Goal: Task Accomplishment & Management: Manage account settings

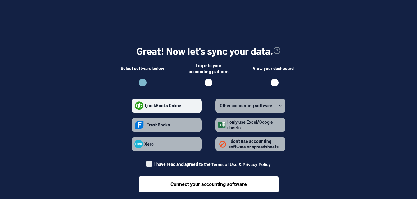
click at [150, 104] on span "QuickBooks Online" at bounding box center [163, 105] width 36 height 5
click at [135, 105] on Online "QuickBooks Online" at bounding box center [135, 105] width 0 height 0
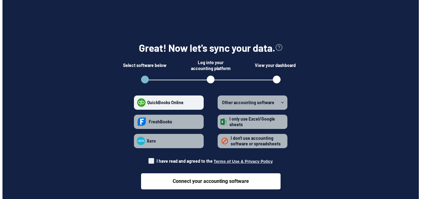
scroll to position [3, 0]
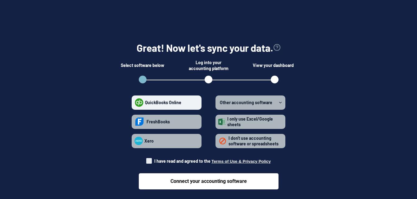
click at [151, 161] on span at bounding box center [149, 161] width 6 height 6
click at [146, 160] on input "I have read and agreed to the Terms of Use & Privacy Policy" at bounding box center [146, 159] width 0 height 0
checkbox input "true"
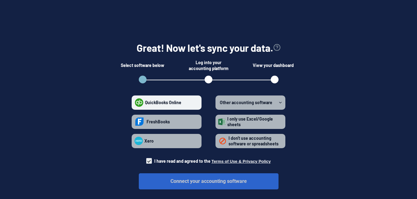
click at [206, 182] on button "Connect your accounting software" at bounding box center [209, 181] width 140 height 16
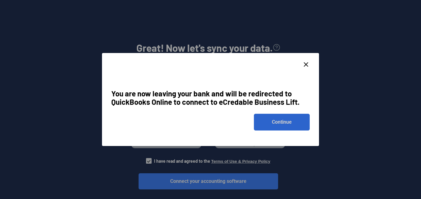
click at [289, 121] on button "Continue" at bounding box center [282, 122] width 56 height 17
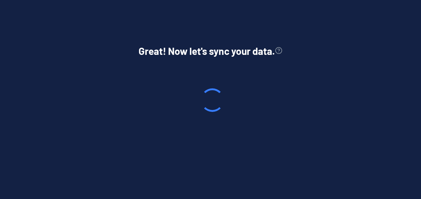
scroll to position [0, 0]
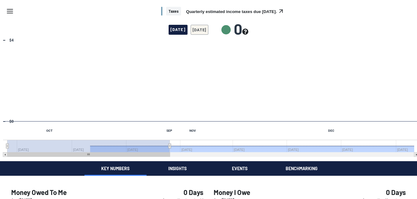
click at [15, 13] on div "Taxes Quarterly estimated income taxes due [DATE]." at bounding box center [208, 11] width 417 height 22
click at [9, 10] on icon "Menu" at bounding box center [9, 10] width 7 height 7
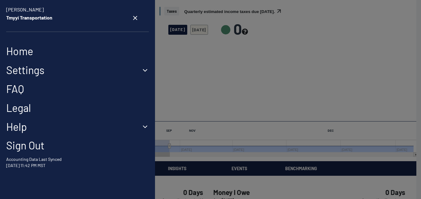
click at [30, 68] on button "Settings" at bounding box center [77, 70] width 143 height 13
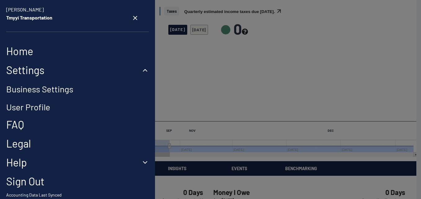
click at [31, 87] on link "Business Settings" at bounding box center [39, 89] width 67 height 11
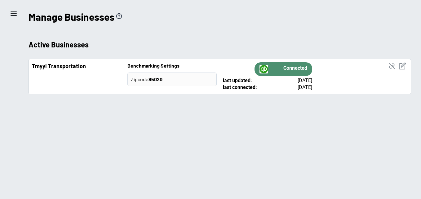
click at [14, 15] on icon "menu" at bounding box center [13, 13] width 7 height 7
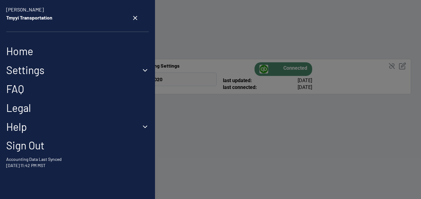
click at [20, 54] on link "Home" at bounding box center [77, 51] width 143 height 13
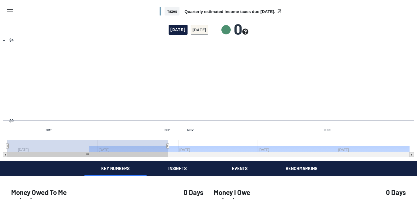
click at [10, 12] on icon "Menu" at bounding box center [9, 10] width 7 height 7
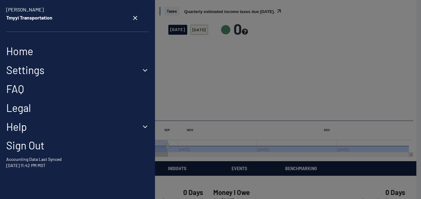
click at [51, 72] on button "Settings" at bounding box center [77, 70] width 143 height 13
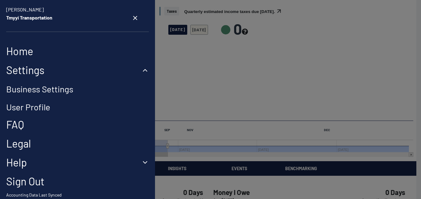
click at [28, 106] on link "User Profile" at bounding box center [28, 107] width 44 height 11
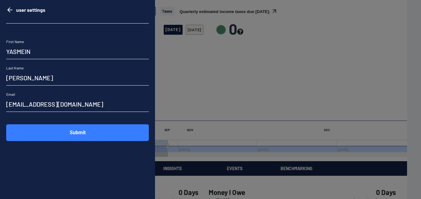
click at [7, 8] on icon "go back" at bounding box center [9, 9] width 7 height 7
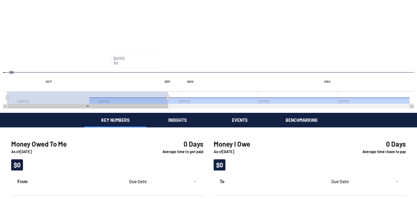
scroll to position [124, 0]
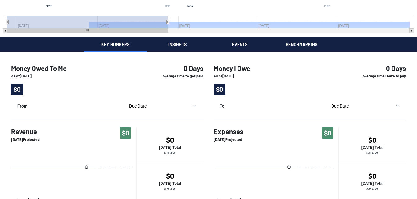
click at [181, 49] on div "Taxes Quarterly estimated income taxes due [DATE]. [DATE] [DATE] 0 Chart Combin…" at bounding box center [208, 85] width 417 height 418
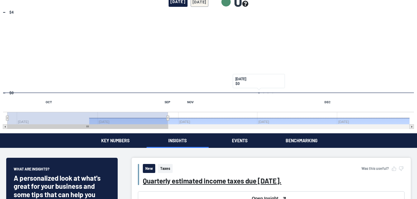
scroll to position [93, 0]
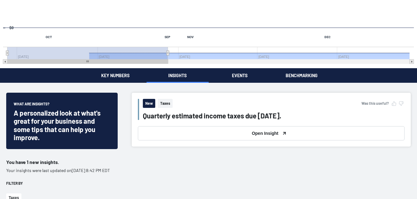
click at [244, 73] on div "Taxes Quarterly estimated income taxes due [DATE]. [DATE] [DATE] 0 Chart Combin…" at bounding box center [208, 156] width 417 height 498
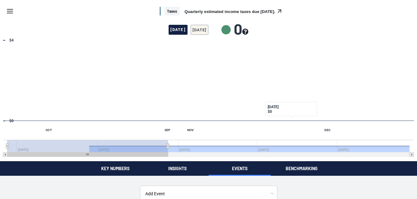
click at [302, 166] on button "Benchmarking" at bounding box center [301, 168] width 62 height 15
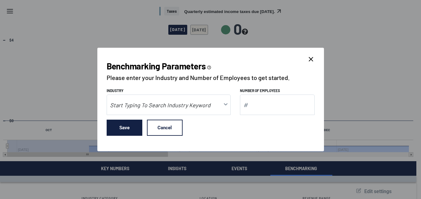
click at [224, 103] on icon "toggle menu" at bounding box center [226, 104] width 6 height 6
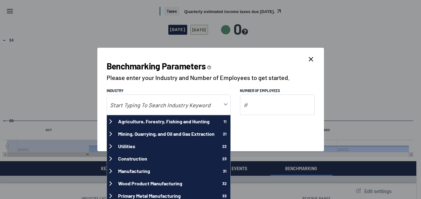
click at [145, 105] on input at bounding box center [164, 105] width 114 height 14
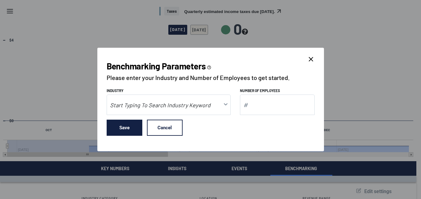
click at [139, 104] on input at bounding box center [164, 105] width 114 height 14
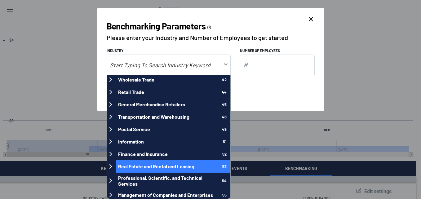
scroll to position [58, 0]
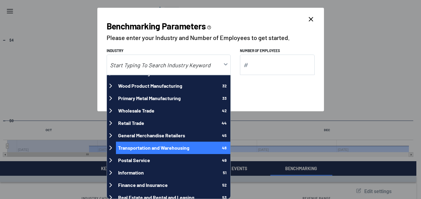
click at [140, 148] on span "Transportation and Warehousing" at bounding box center [153, 148] width 71 height 6
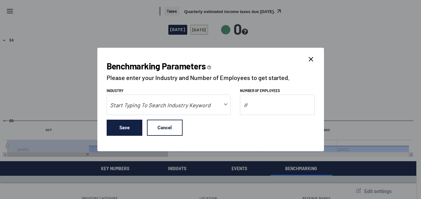
type input "Transportation and Warehousing"
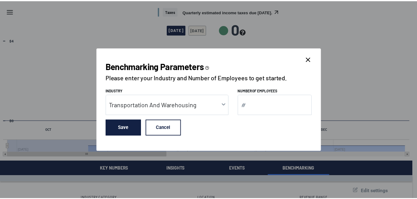
scroll to position [0, 0]
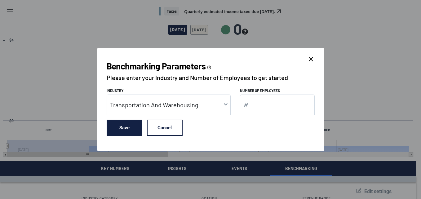
click at [256, 103] on input "Number of Employees" at bounding box center [277, 105] width 75 height 20
type input "1"
click at [126, 122] on button "Save" at bounding box center [125, 128] width 36 height 16
